Goal: Check status: Check status

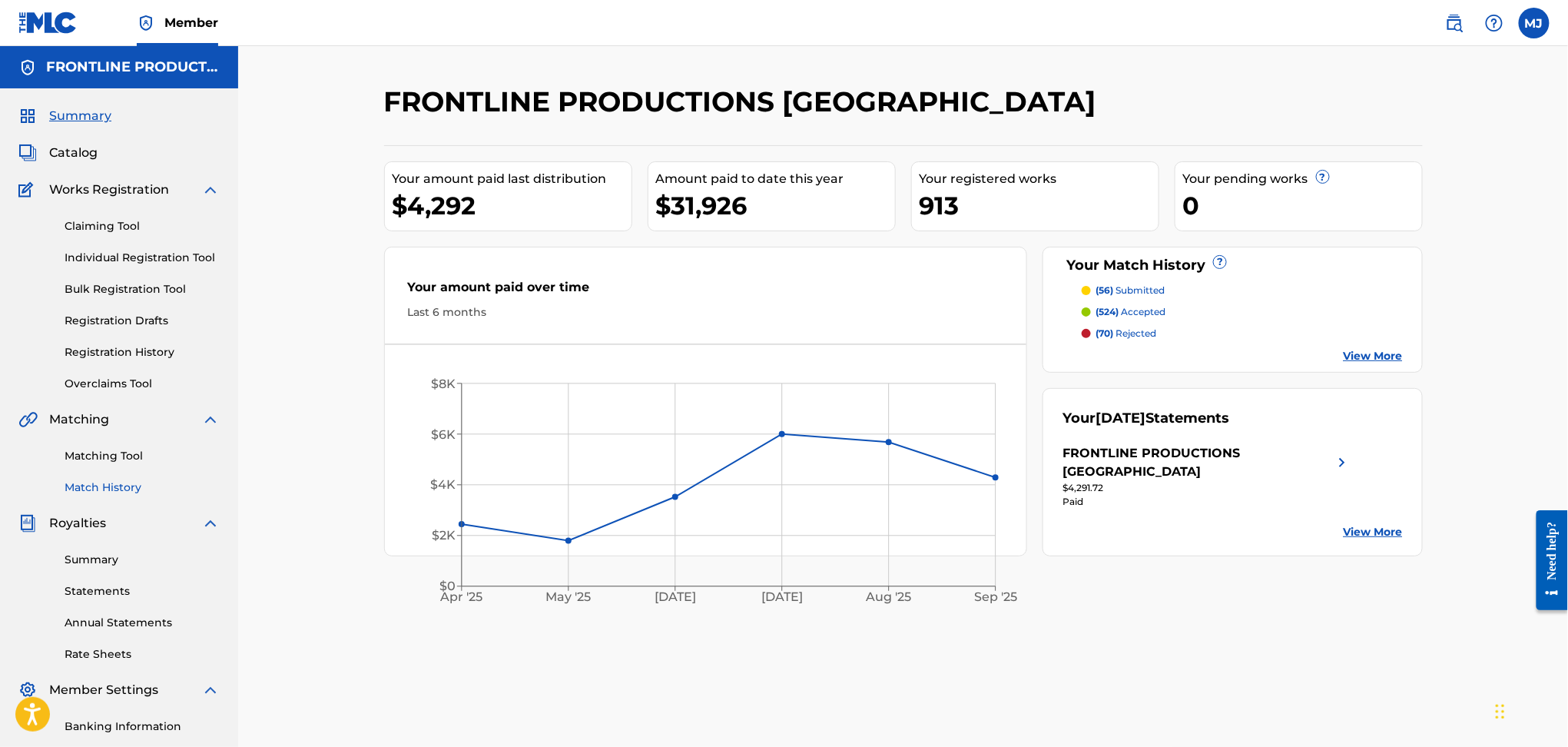
click at [93, 482] on link "Match History" at bounding box center [142, 487] width 156 height 16
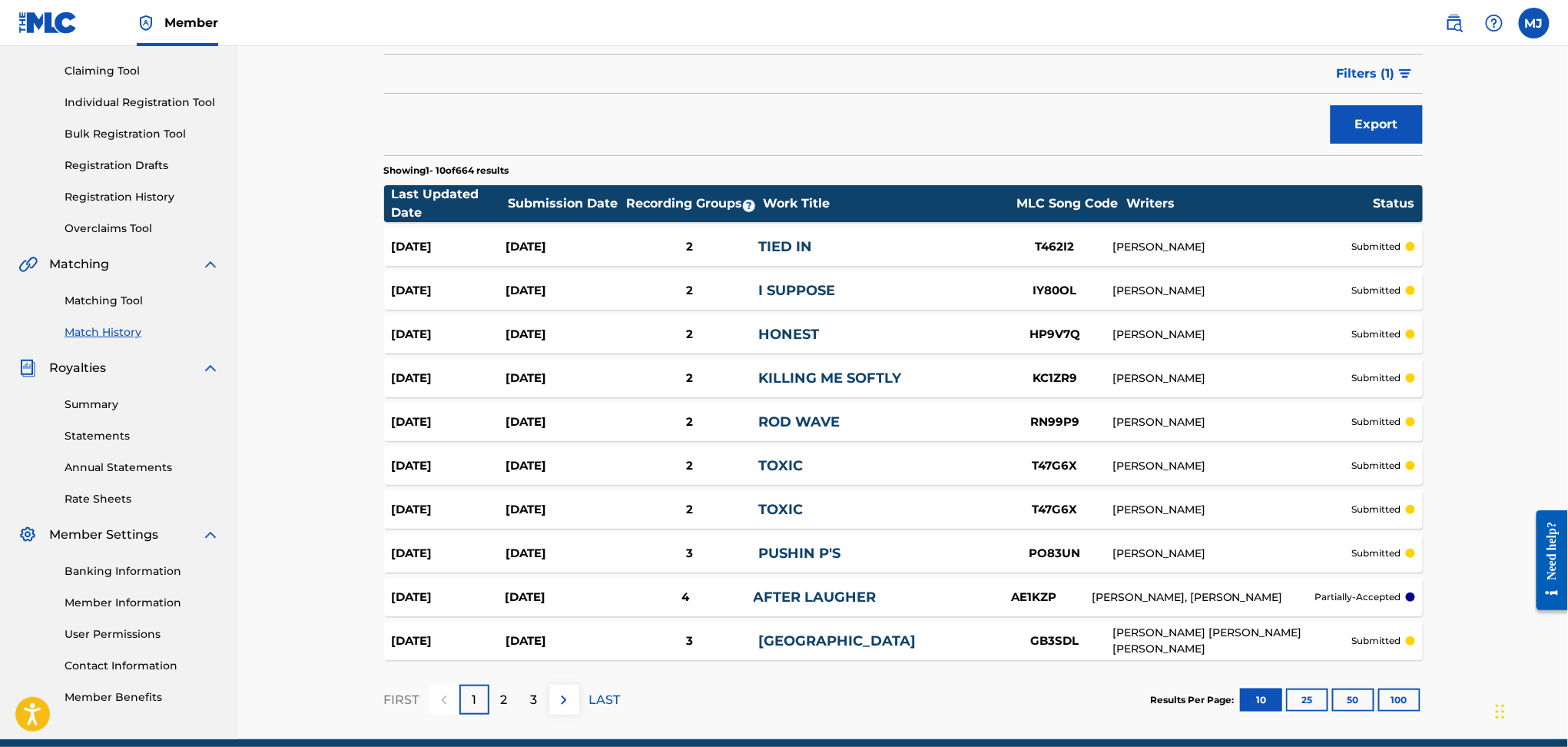
scroll to position [176, 0]
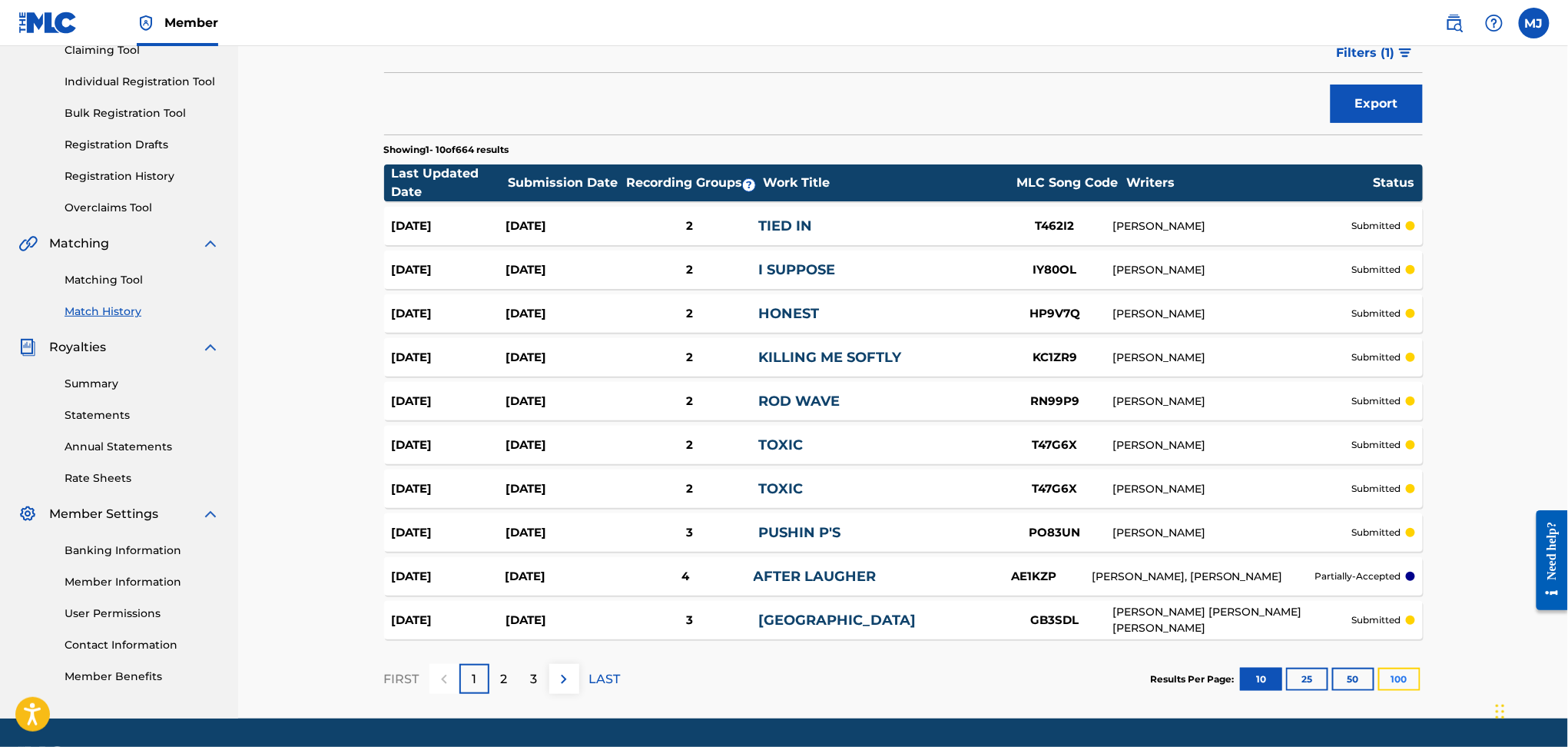
click at [1397, 677] on button "100" at bounding box center [1399, 679] width 42 height 23
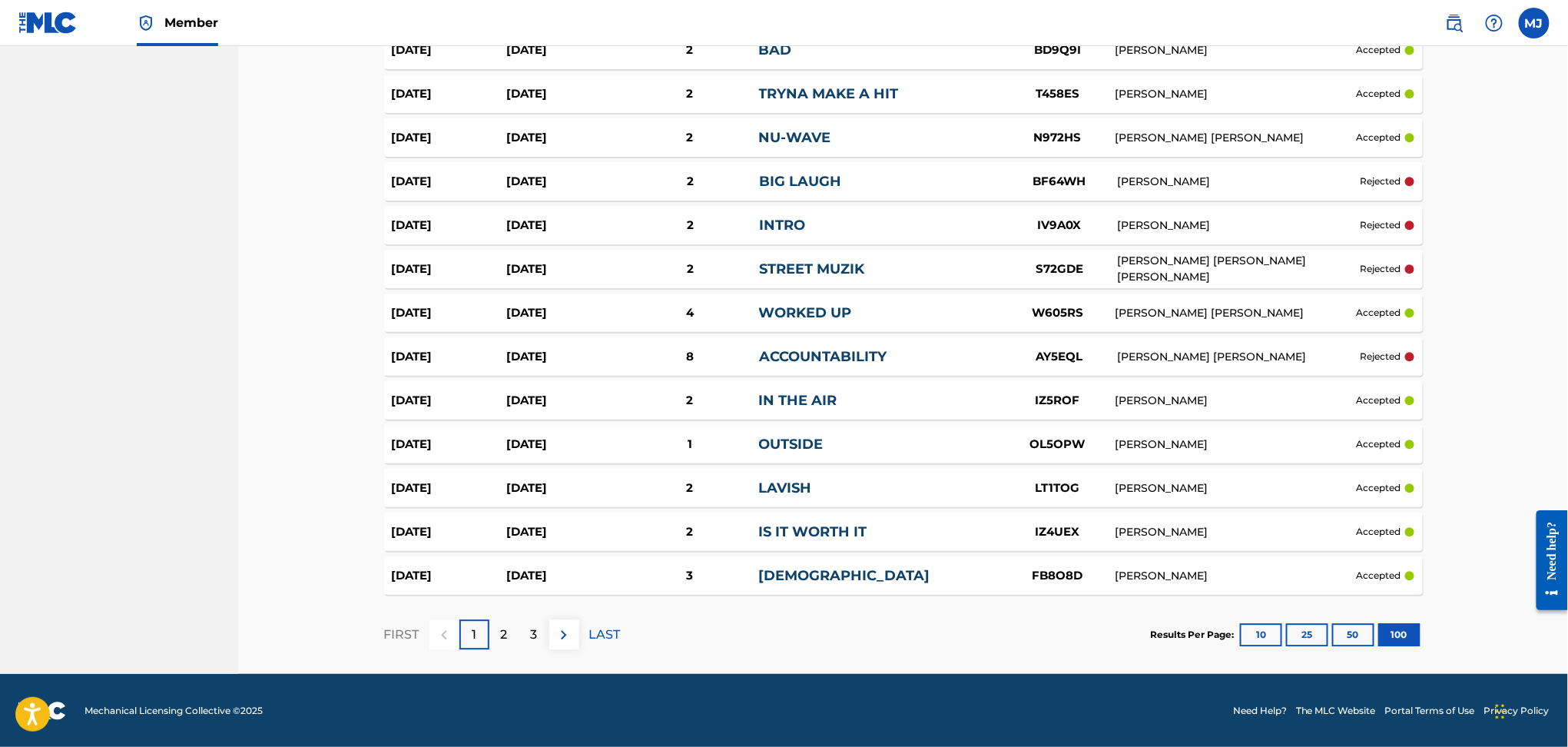
scroll to position [4081, 0]
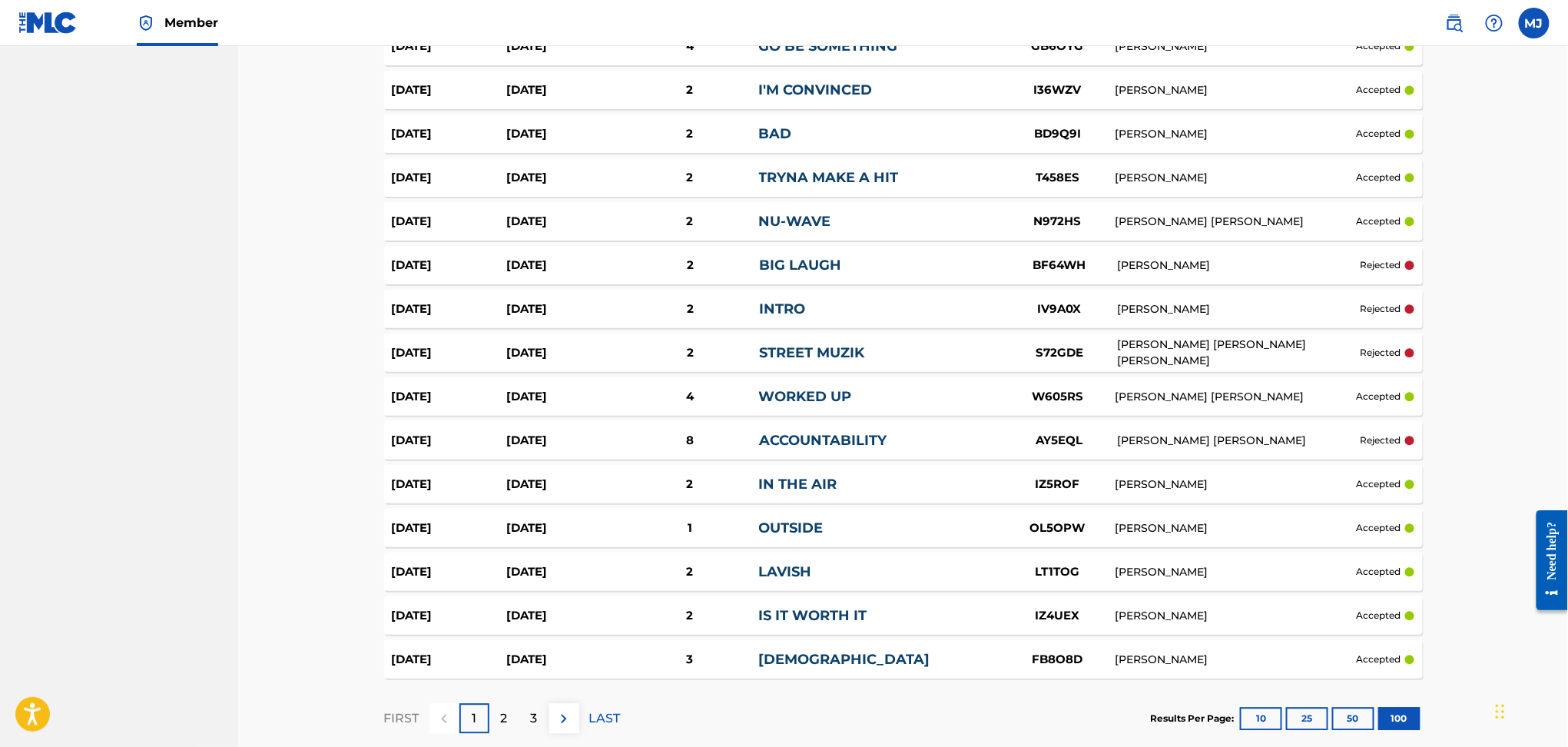
click at [812, 432] on link "ACCOUNTABILITY" at bounding box center [823, 441] width 127 height 17
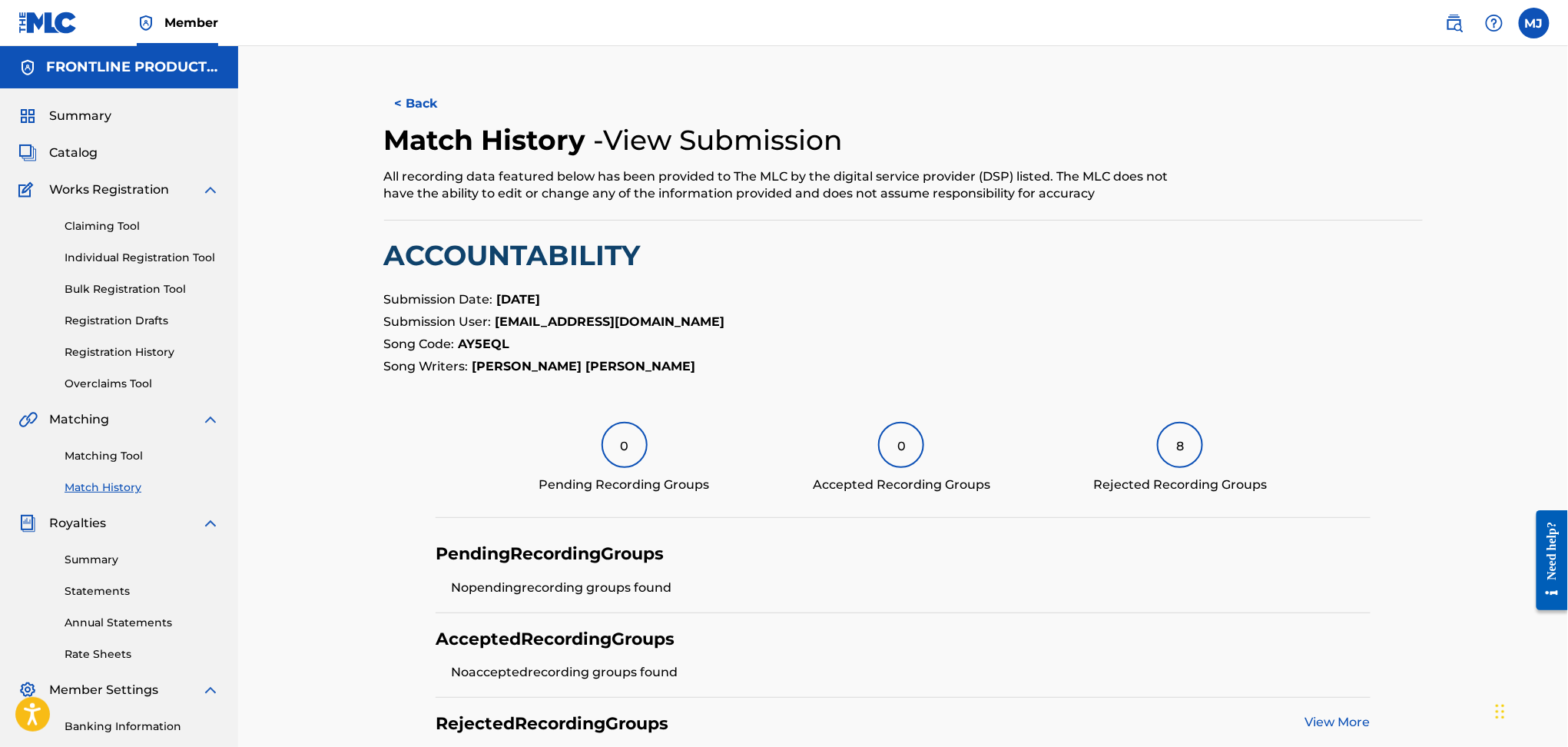
scroll to position [4081, 0]
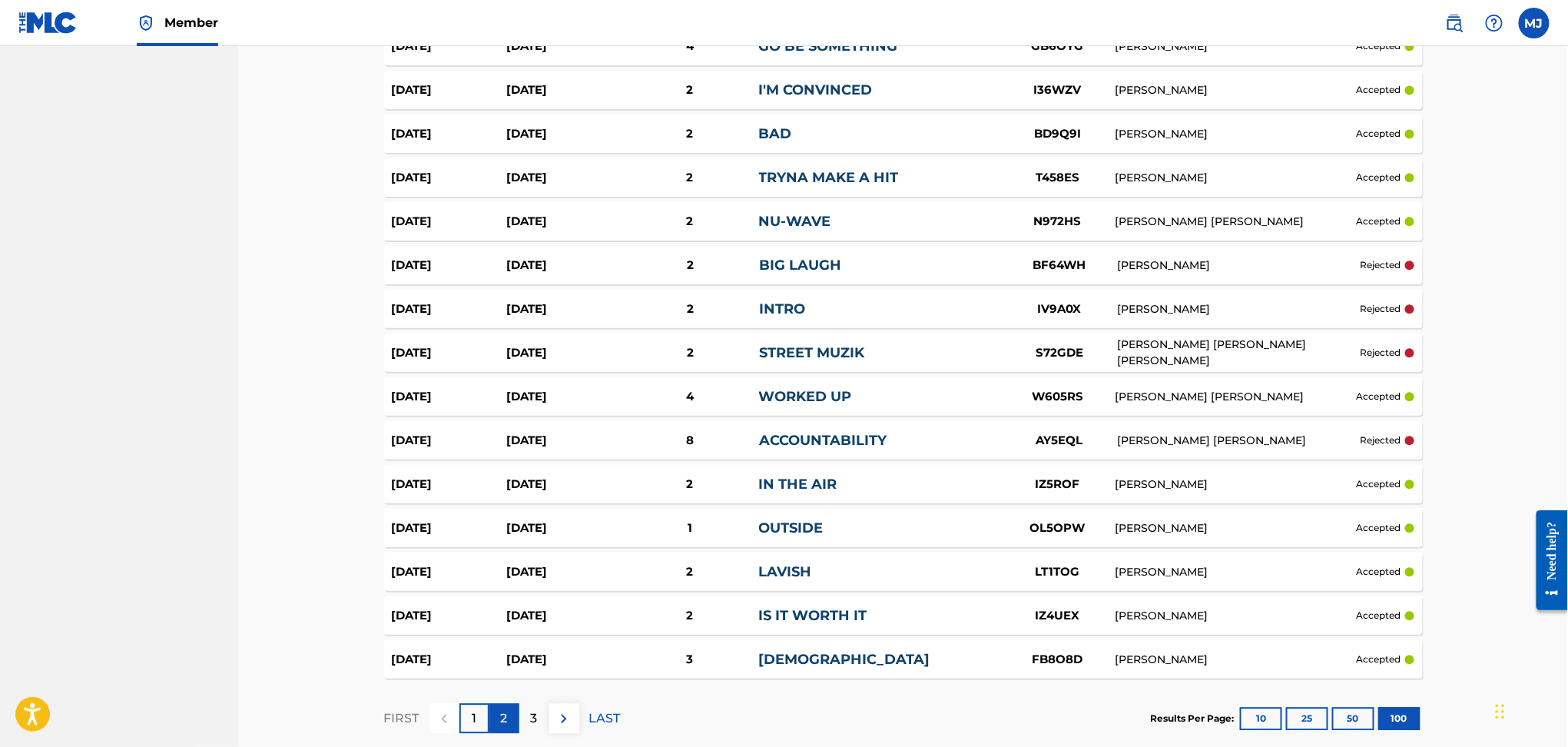
click at [505, 719] on p "2" at bounding box center [504, 718] width 7 height 18
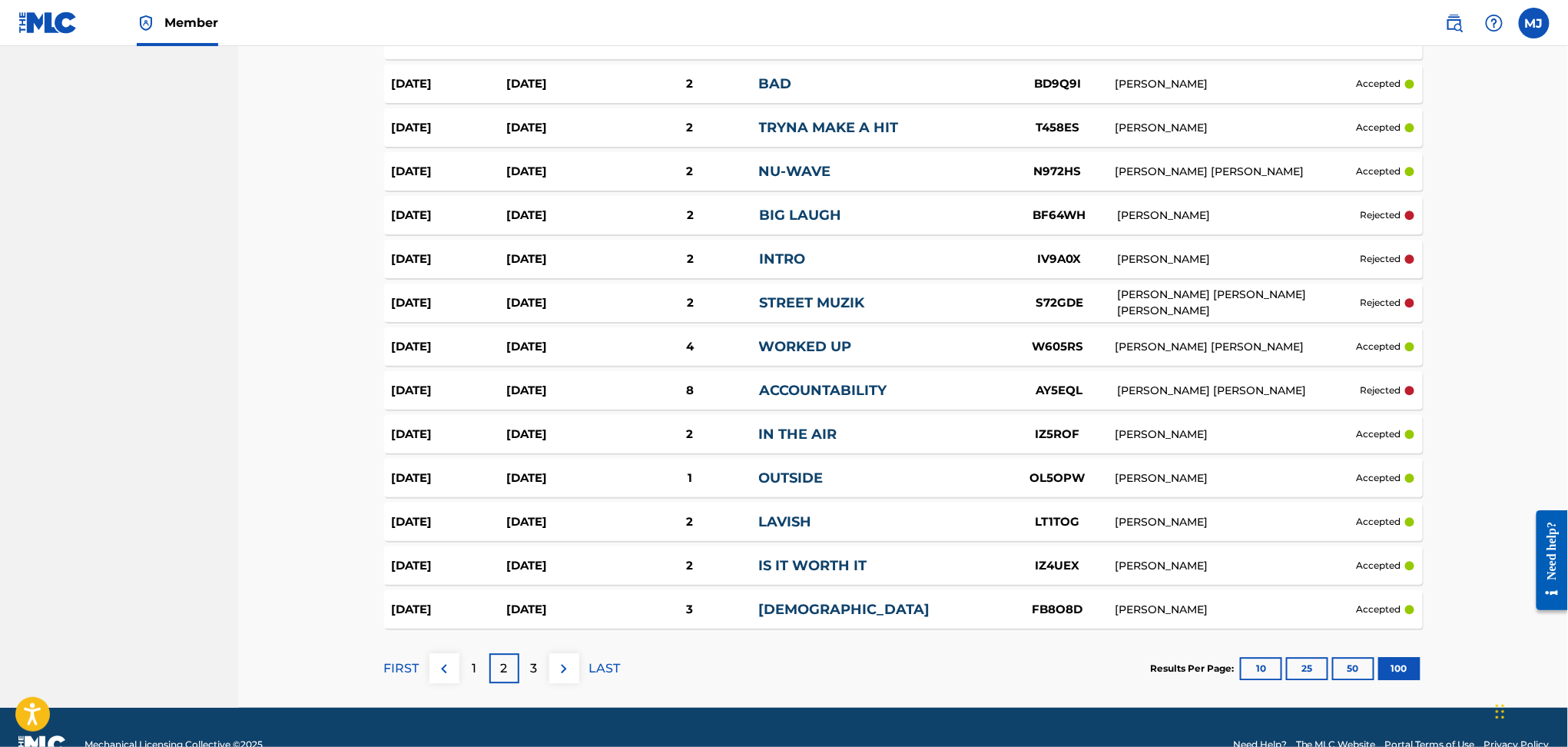
scroll to position [4164, 0]
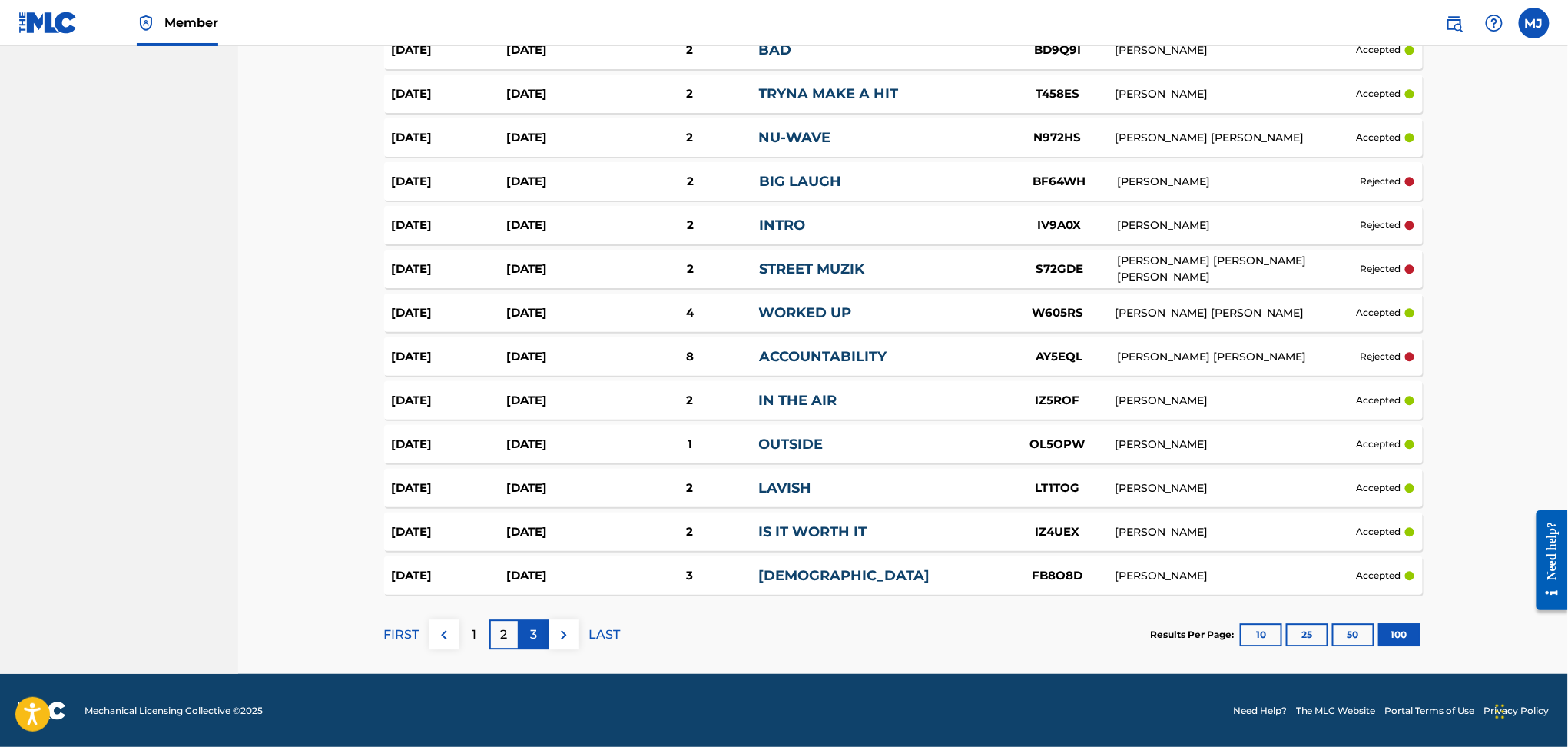
click at [525, 626] on div "3" at bounding box center [534, 634] width 30 height 30
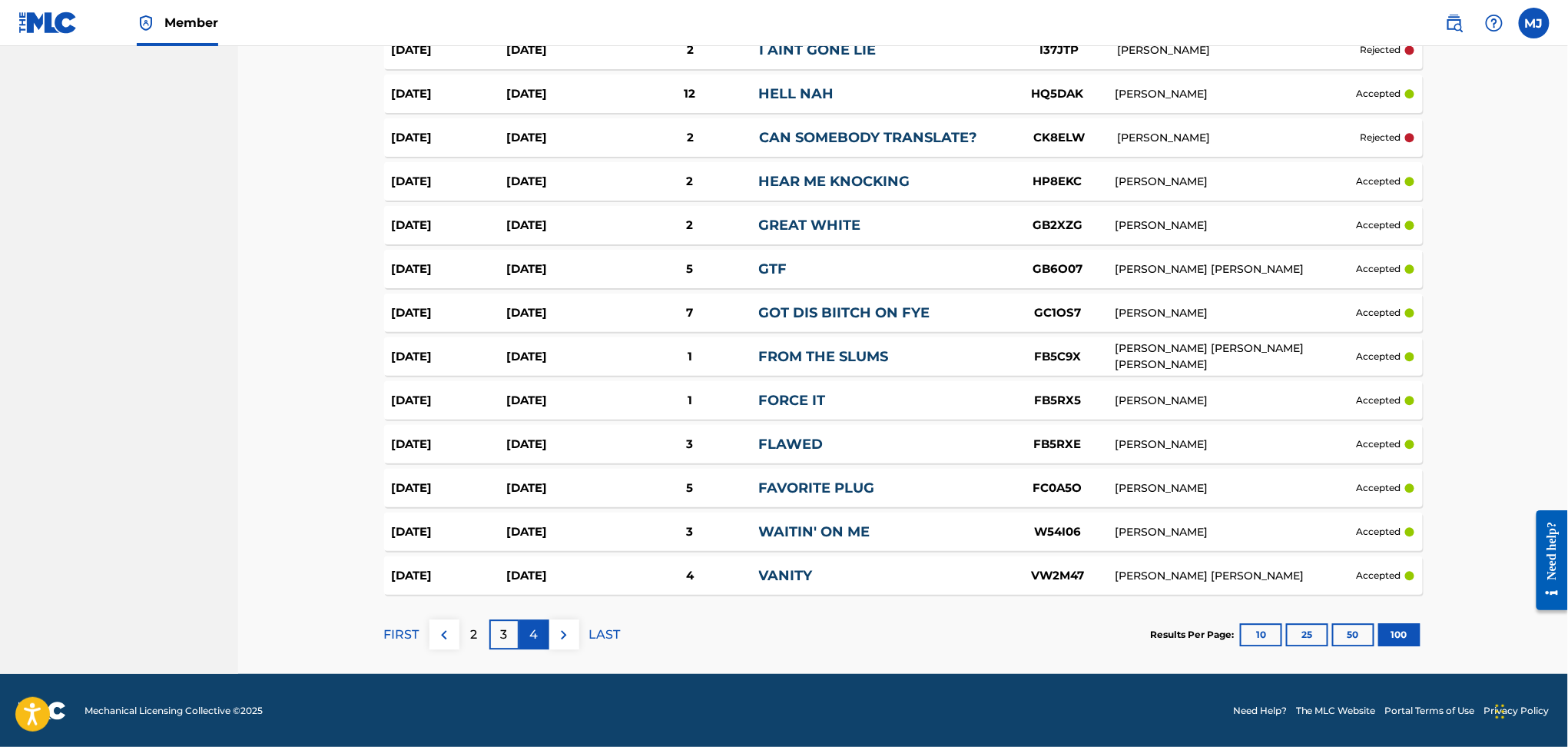
click at [534, 628] on p "4" at bounding box center [534, 634] width 9 height 18
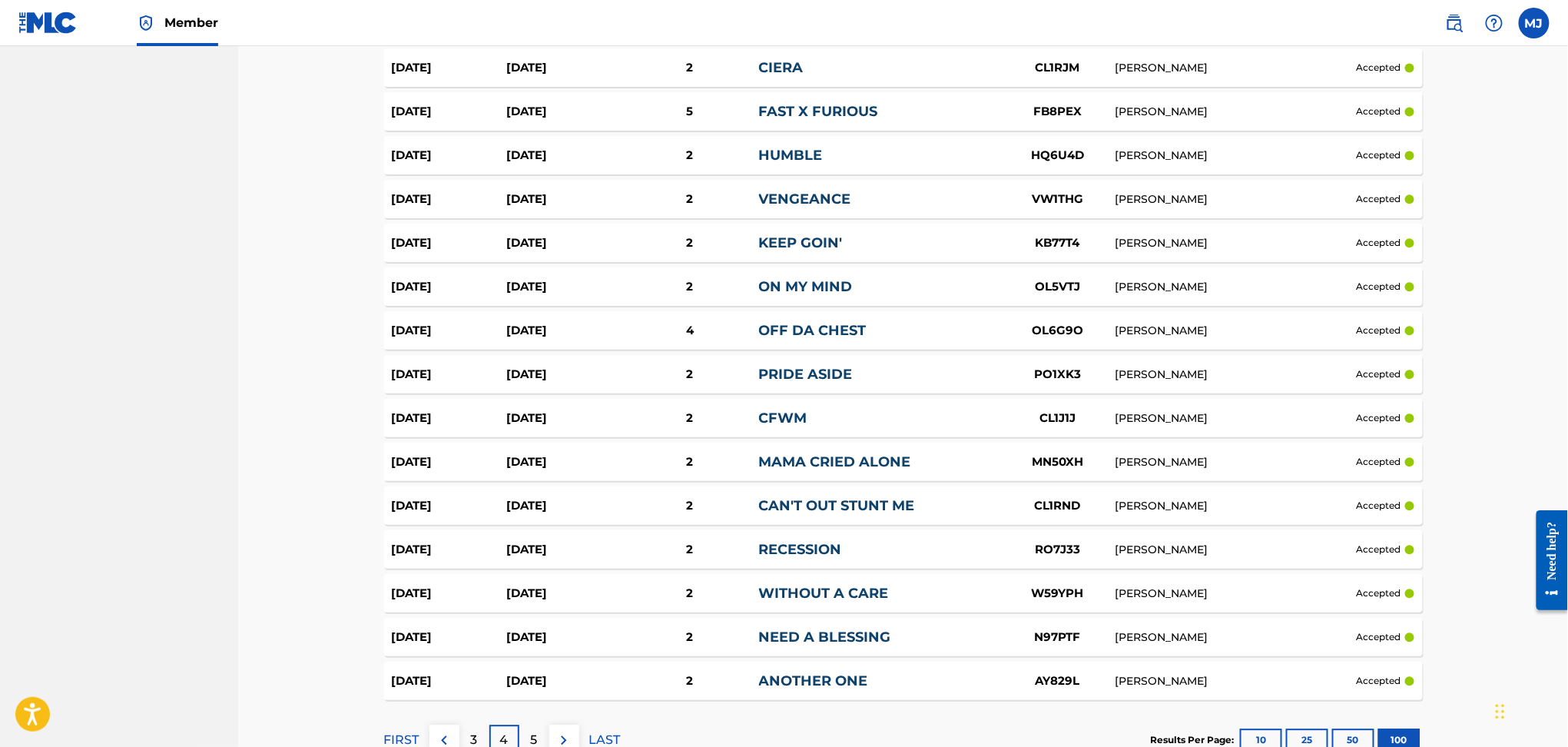
scroll to position [4126, 0]
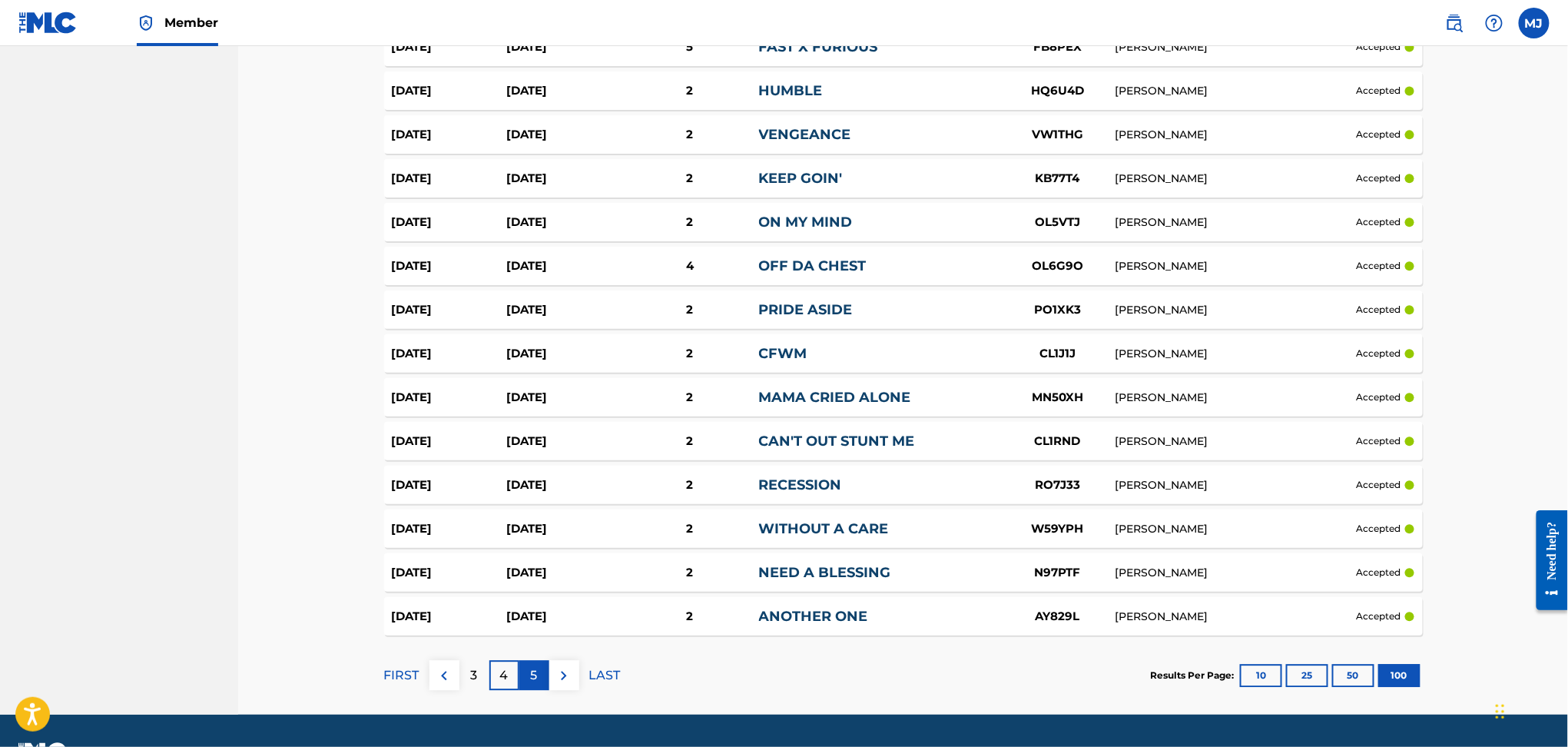
click at [534, 677] on p "5" at bounding box center [534, 675] width 7 height 18
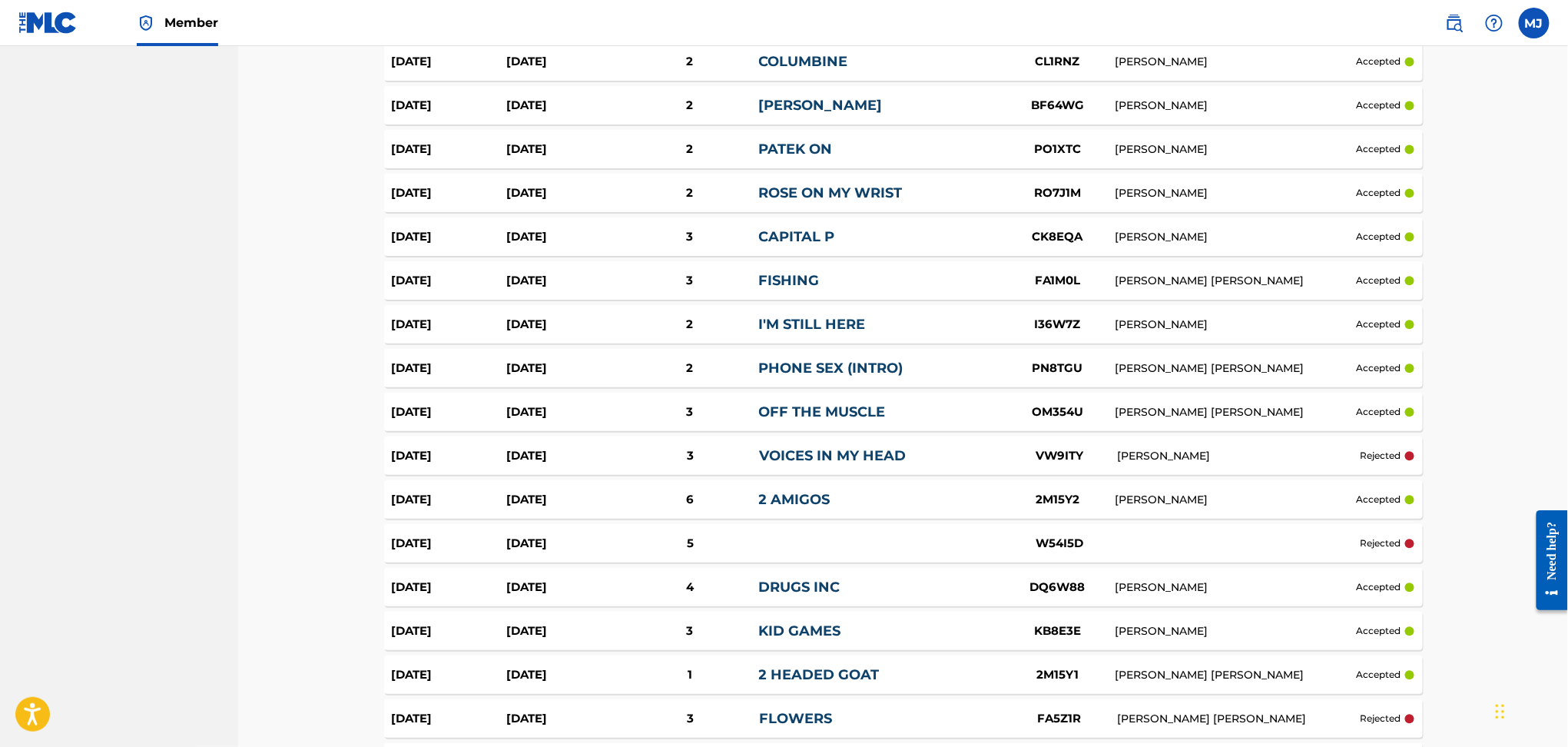
scroll to position [1430, 0]
